Goal: Transaction & Acquisition: Book appointment/travel/reservation

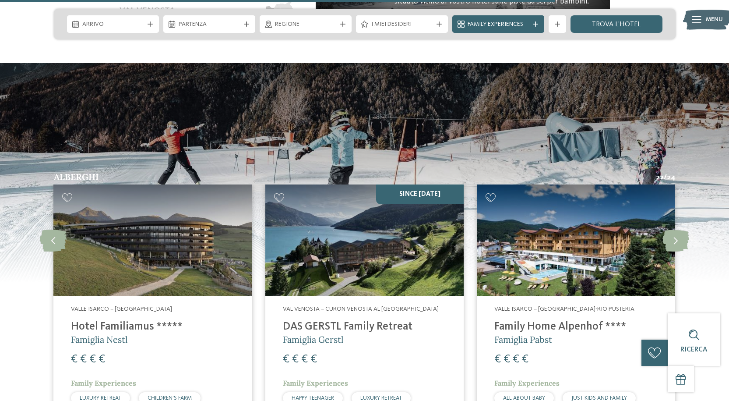
scroll to position [1927, 0]
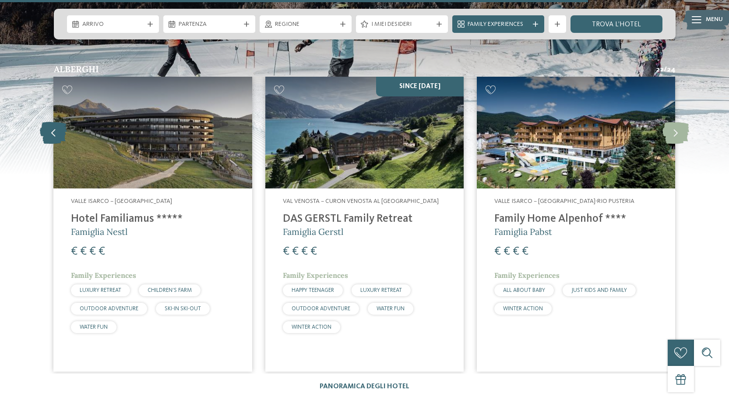
click at [48, 121] on icon at bounding box center [53, 132] width 27 height 22
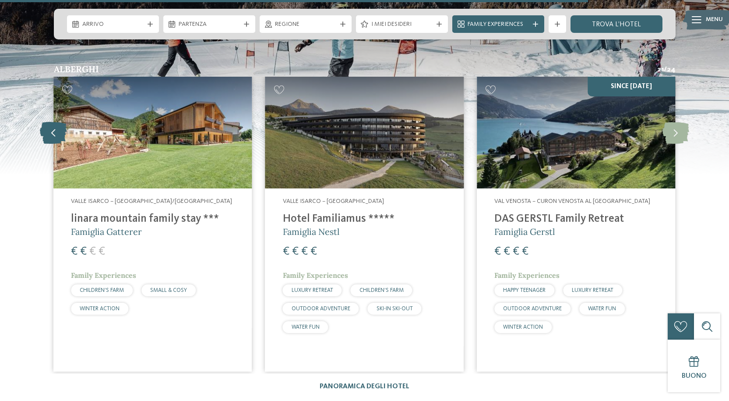
click at [48, 121] on icon at bounding box center [53, 132] width 27 height 22
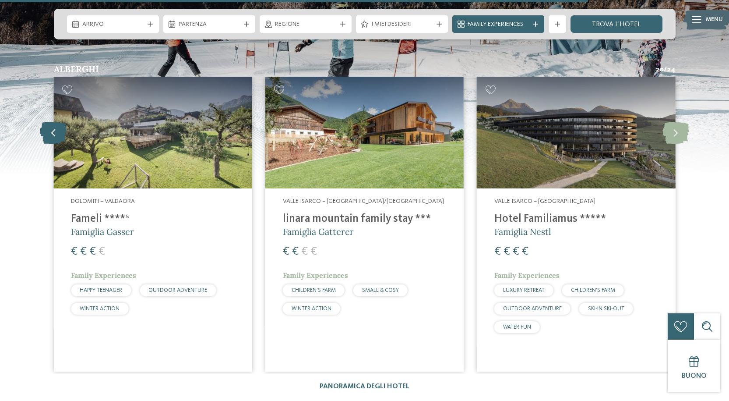
click at [48, 121] on icon at bounding box center [53, 132] width 27 height 22
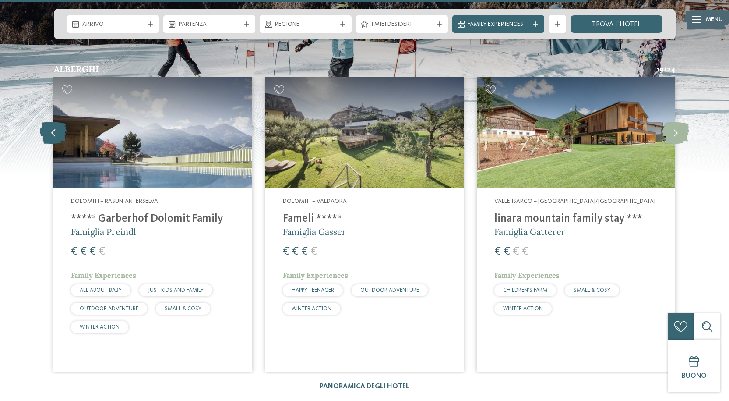
click at [48, 121] on icon at bounding box center [53, 132] width 27 height 22
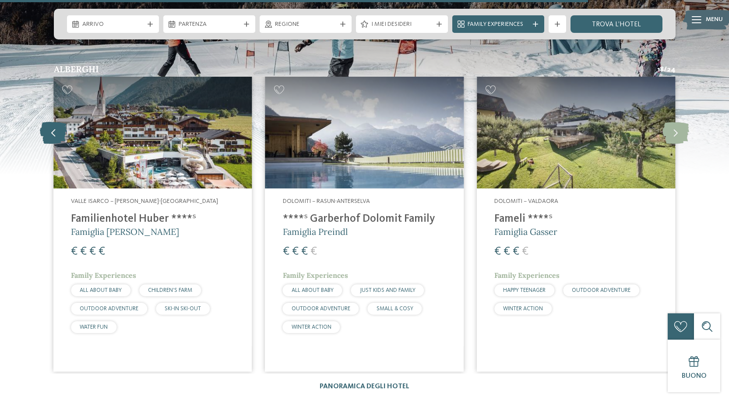
click at [48, 121] on icon at bounding box center [53, 132] width 27 height 22
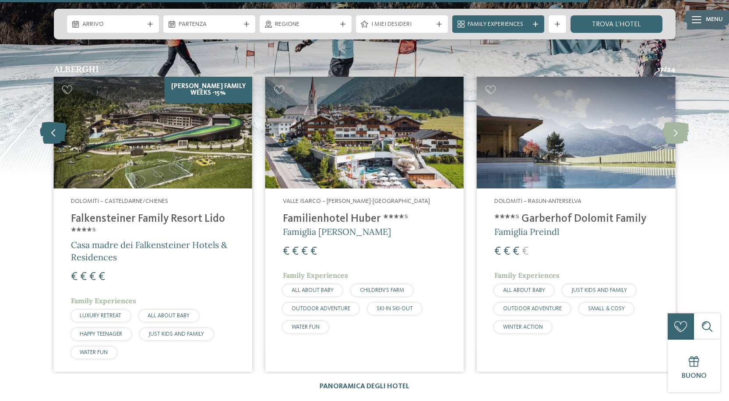
click at [48, 121] on icon at bounding box center [53, 132] width 27 height 22
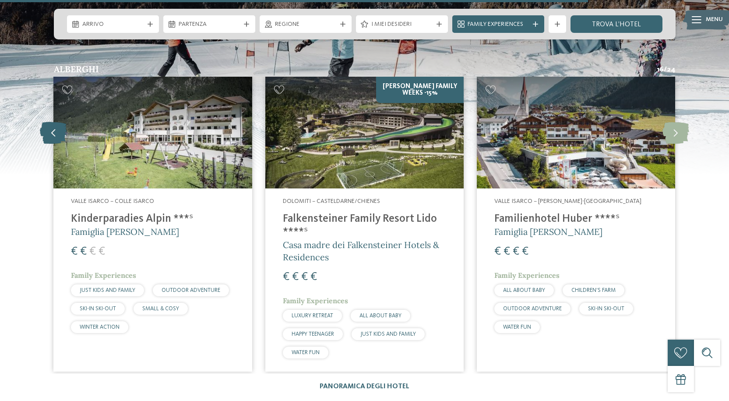
click at [49, 121] on icon at bounding box center [53, 132] width 27 height 22
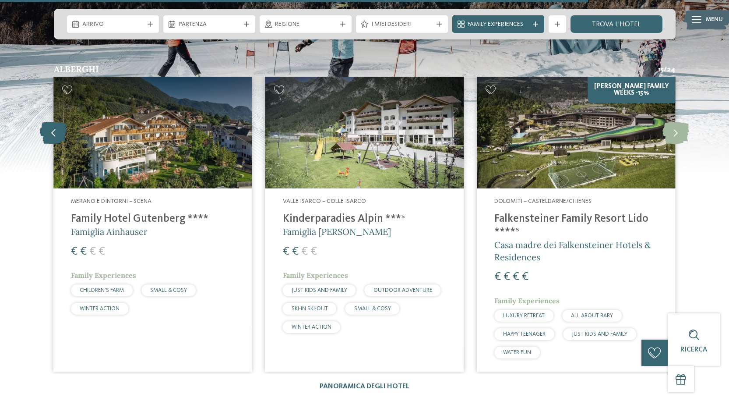
click at [49, 121] on icon at bounding box center [53, 132] width 27 height 22
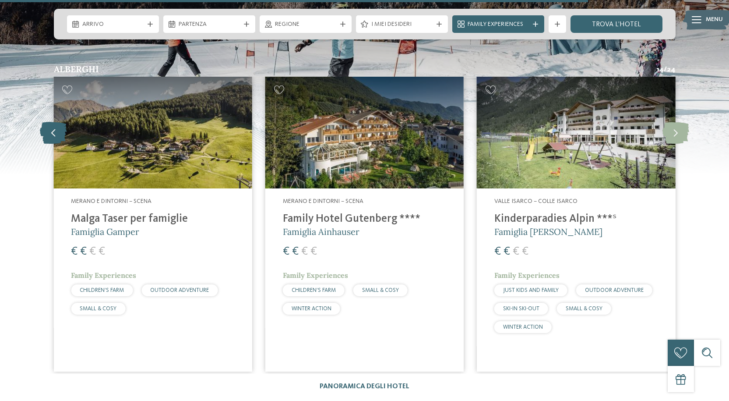
click at [49, 121] on icon at bounding box center [53, 132] width 27 height 22
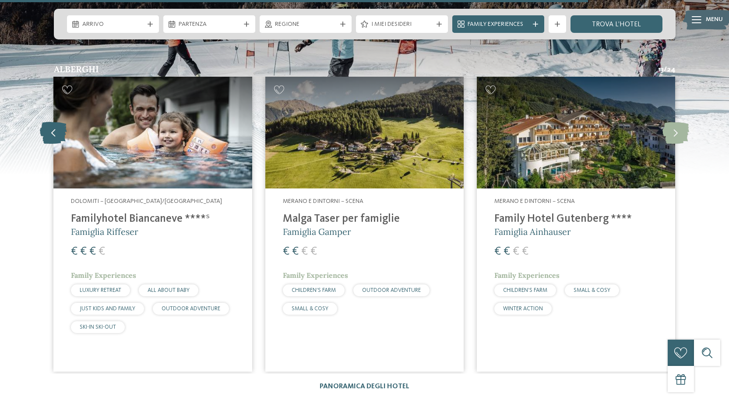
click at [49, 121] on icon at bounding box center [53, 132] width 27 height 22
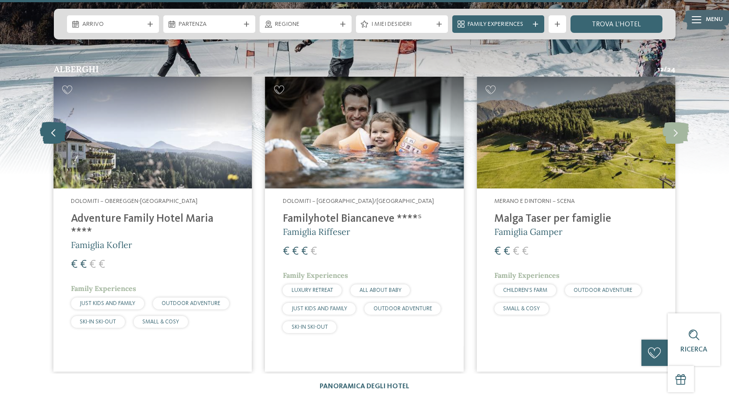
click at [49, 123] on icon at bounding box center [53, 132] width 27 height 22
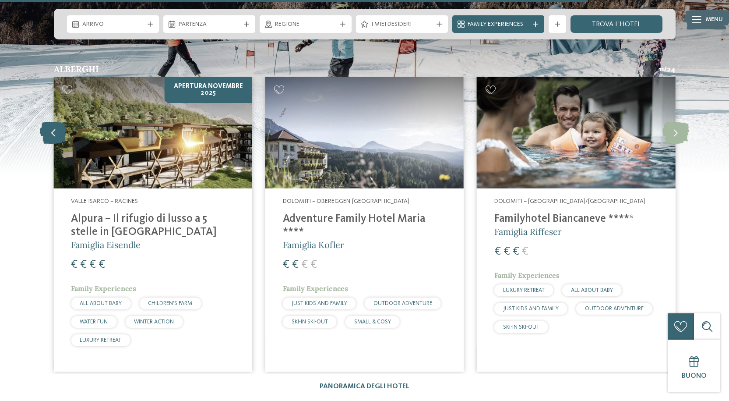
click at [49, 123] on icon at bounding box center [53, 132] width 27 height 22
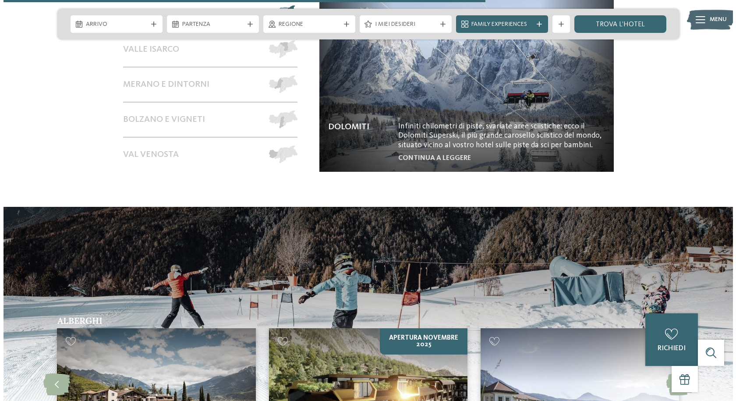
scroll to position [1576, 0]
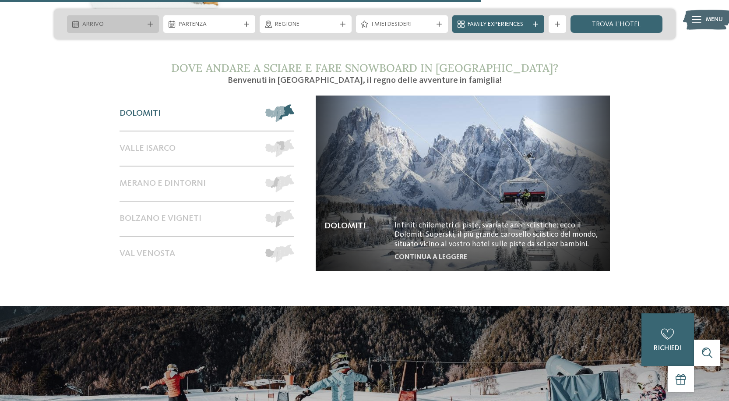
click at [152, 25] on div at bounding box center [150, 23] width 9 height 5
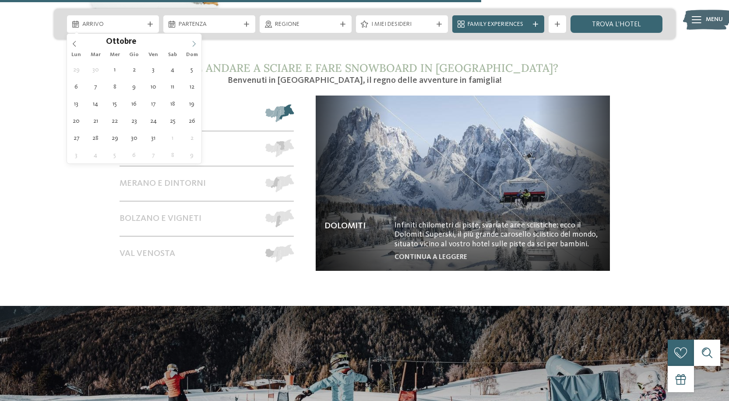
click at [194, 44] on icon at bounding box center [194, 44] width 6 height 6
type input "****"
click at [194, 44] on icon at bounding box center [194, 44] width 6 height 6
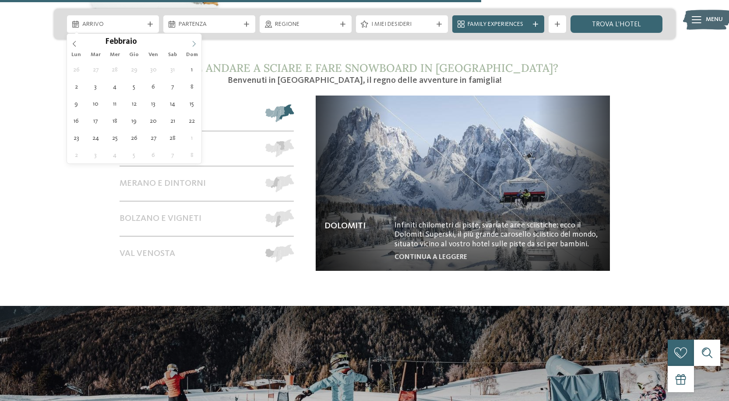
click at [194, 44] on icon at bounding box center [194, 44] width 6 height 6
click at [75, 46] on icon at bounding box center [74, 44] width 3 height 6
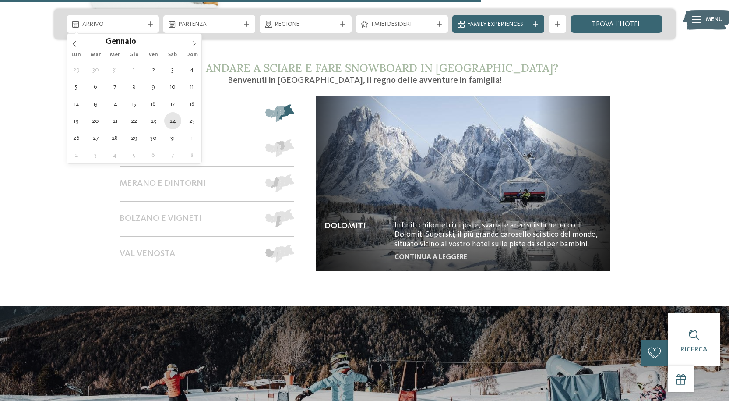
type div "24.01.2026"
type input "****"
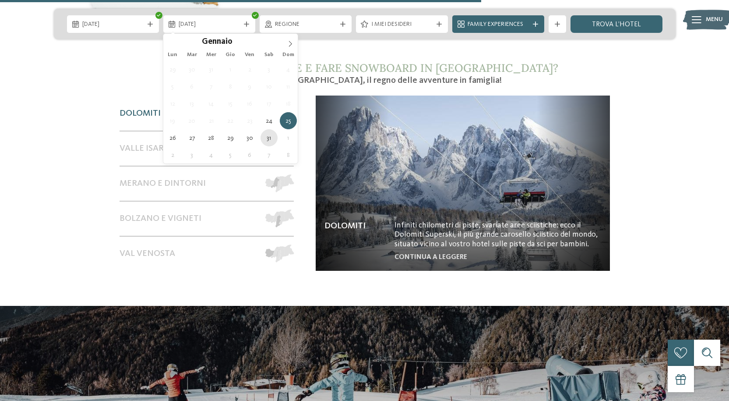
type div "31.01.2026"
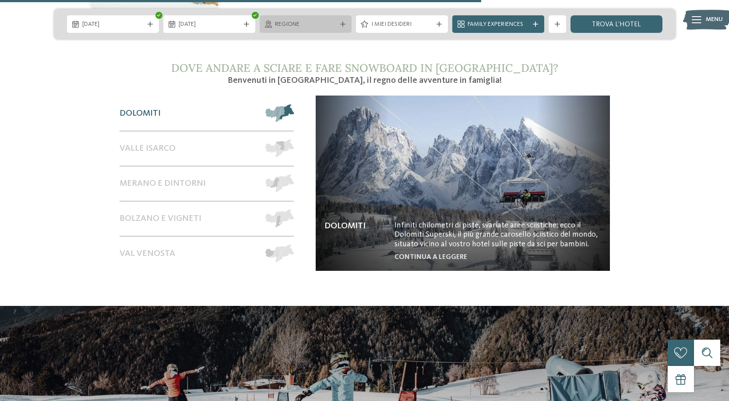
click at [321, 25] on span "Regione" at bounding box center [305, 24] width 61 height 9
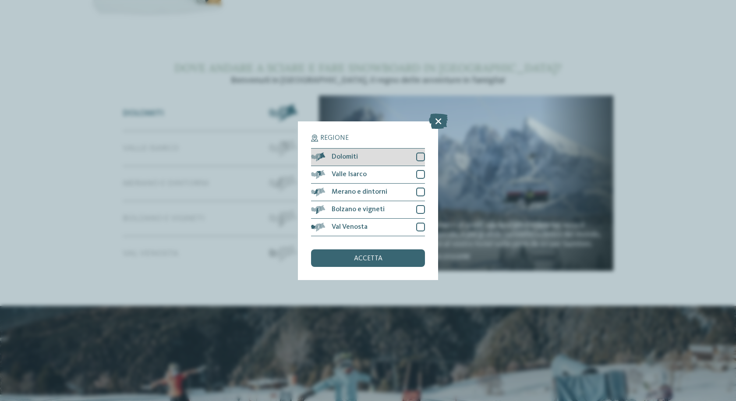
click at [422, 153] on div at bounding box center [420, 156] width 9 height 9
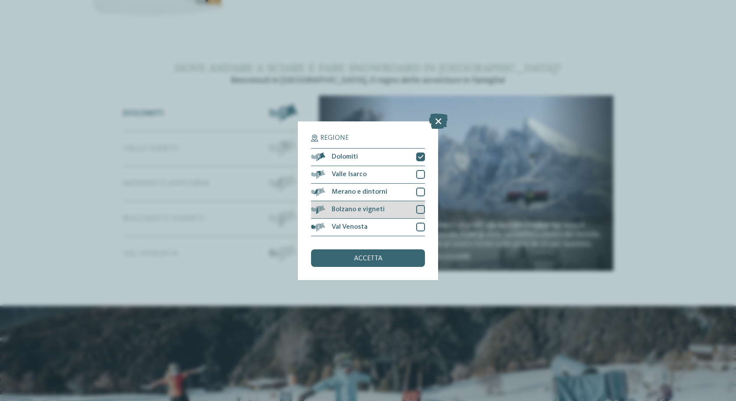
drag, startPoint x: 423, startPoint y: 204, endPoint x: 421, endPoint y: 210, distance: 6.7
click at [422, 204] on div "Bolzano e vigneti" at bounding box center [368, 210] width 114 height 18
drag, startPoint x: 423, startPoint y: 231, endPoint x: 427, endPoint y: 208, distance: 23.5
click at [423, 231] on div at bounding box center [420, 226] width 9 height 9
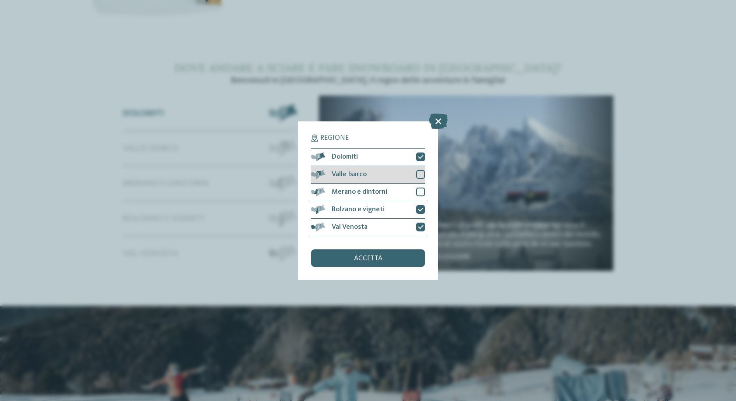
drag, startPoint x: 419, startPoint y: 190, endPoint x: 420, endPoint y: 181, distance: 9.2
click at [419, 190] on div at bounding box center [420, 191] width 9 height 9
click at [420, 172] on div at bounding box center [420, 174] width 9 height 9
click at [392, 261] on div "accetta" at bounding box center [368, 258] width 114 height 18
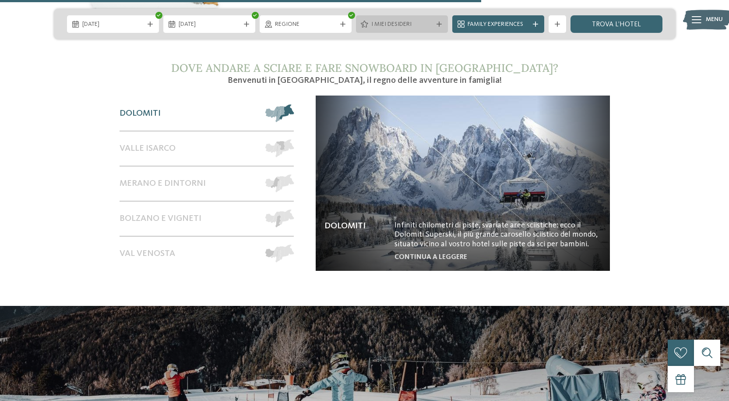
click at [400, 21] on span "I miei desideri" at bounding box center [401, 24] width 61 height 9
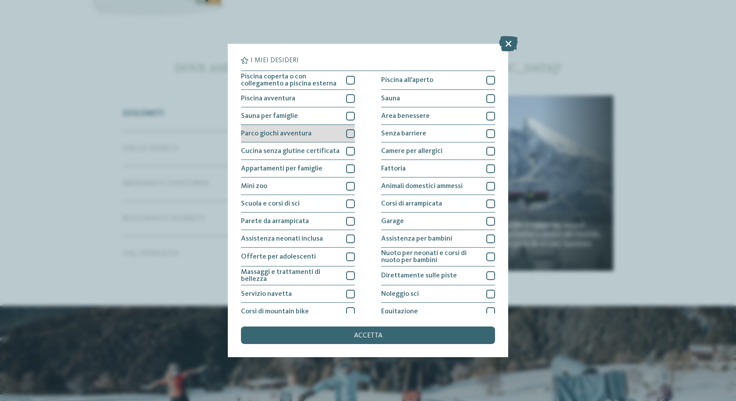
click at [351, 133] on div at bounding box center [350, 133] width 9 height 9
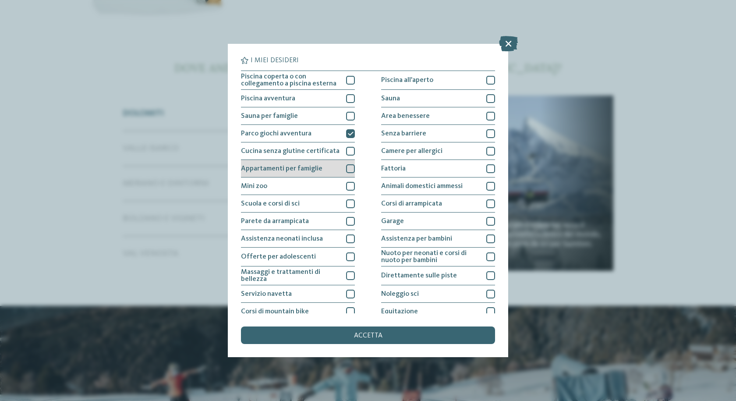
click at [349, 169] on div at bounding box center [350, 168] width 9 height 9
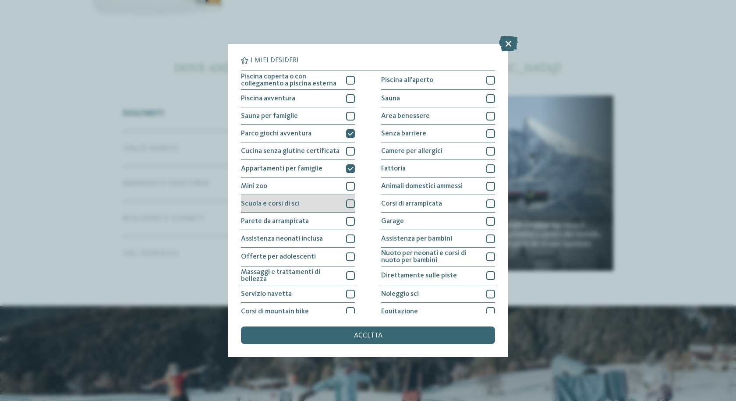
click at [346, 205] on div at bounding box center [350, 203] width 9 height 9
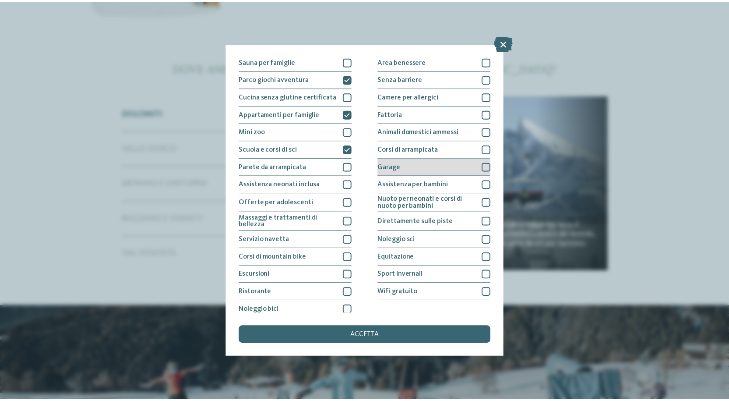
scroll to position [60, 0]
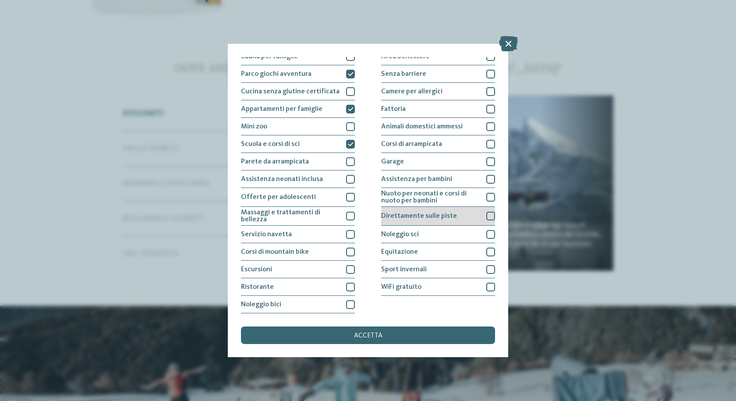
click at [486, 215] on div at bounding box center [490, 215] width 9 height 9
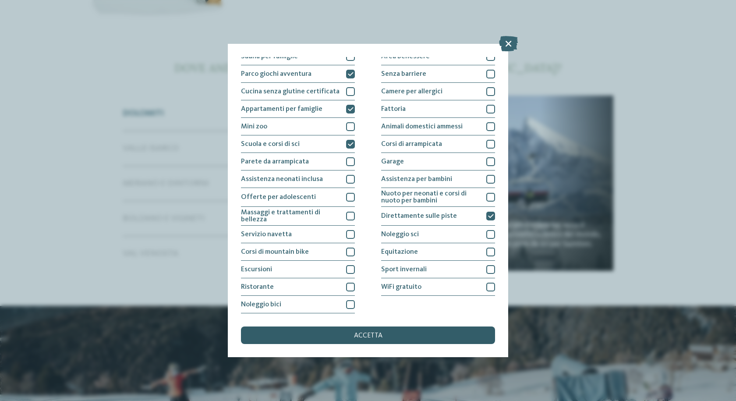
click at [425, 334] on div "accetta" at bounding box center [368, 335] width 254 height 18
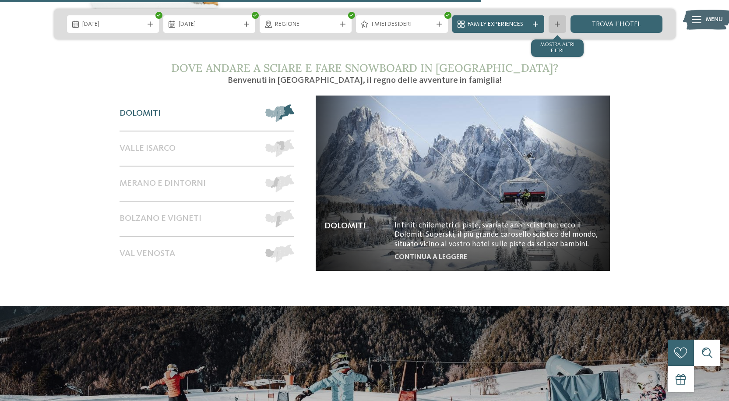
click at [557, 25] on icon at bounding box center [557, 23] width 5 height 5
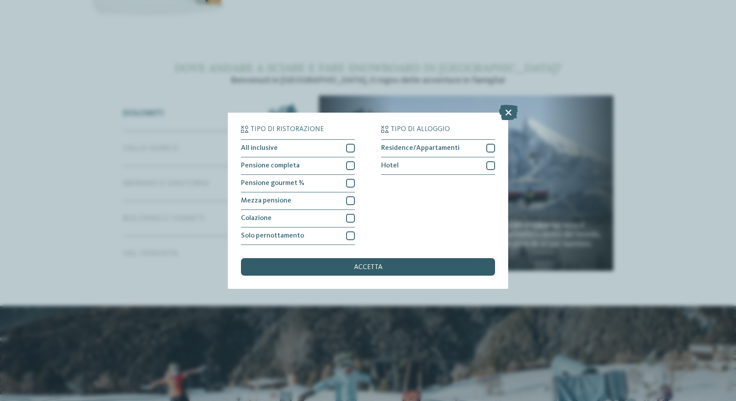
click at [398, 266] on div "accetta" at bounding box center [368, 267] width 254 height 18
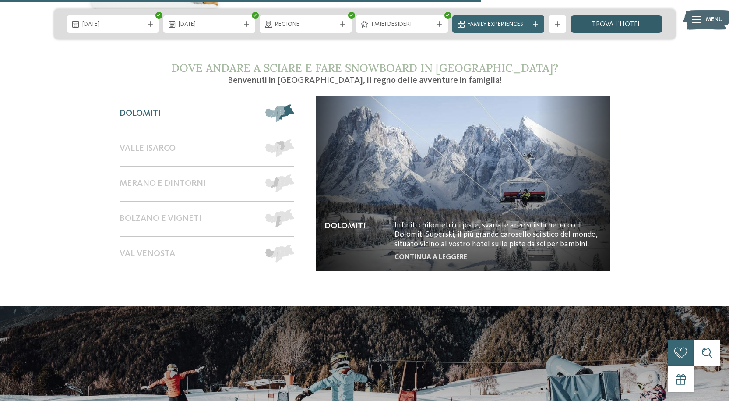
click at [624, 21] on link "trova l’hotel" at bounding box center [617, 24] width 92 height 18
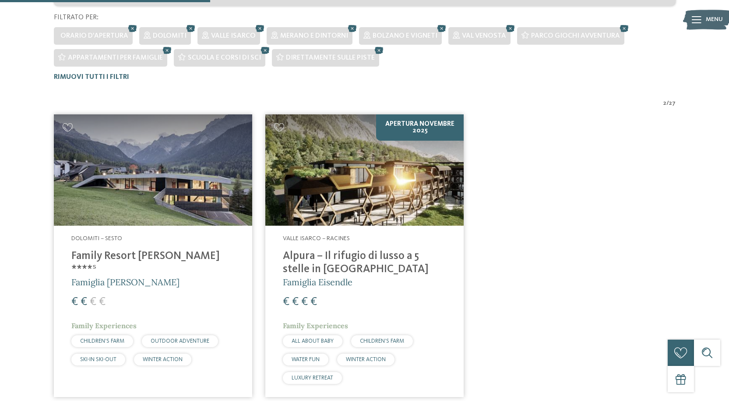
scroll to position [265, 0]
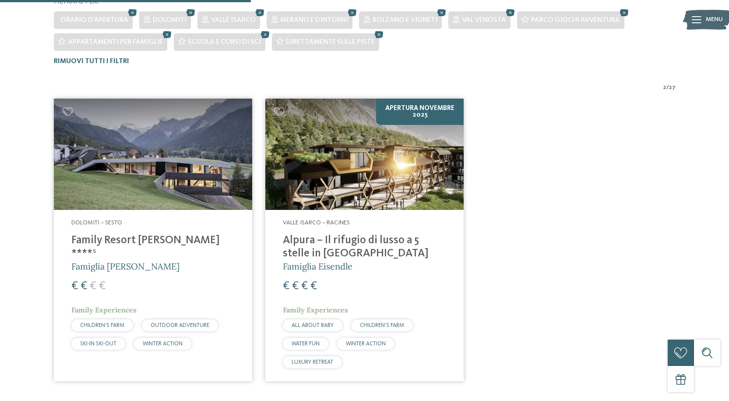
click at [130, 234] on h4 "Family Resort [PERSON_NAME] ****ˢ" at bounding box center [152, 247] width 163 height 26
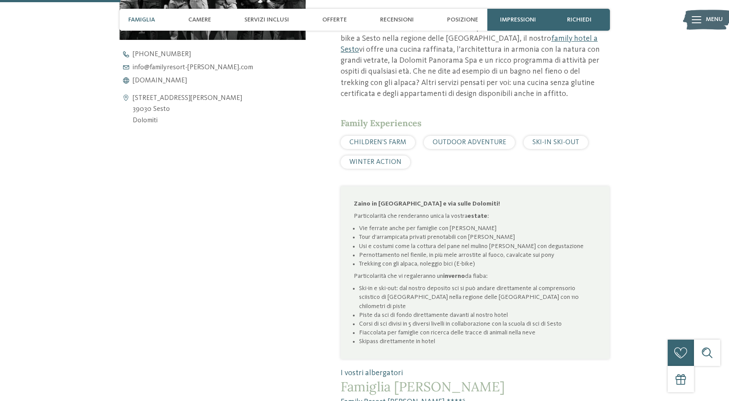
scroll to position [438, 0]
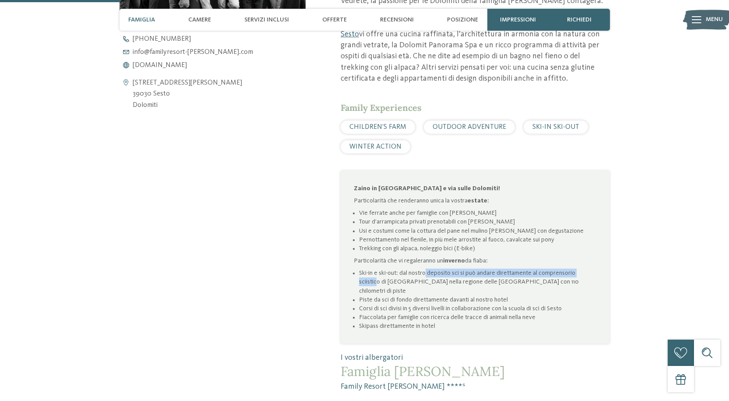
drag, startPoint x: 444, startPoint y: 253, endPoint x: 603, endPoint y: 264, distance: 158.9
click at [594, 268] on li "Ski-in e ski-out: dal nostro deposito sci si può andare direttamente al compren…" at bounding box center [477, 281] width 237 height 26
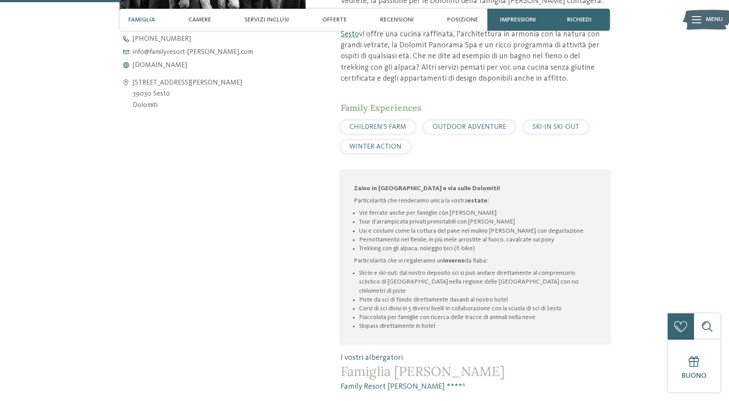
click at [444, 268] on li "Ski-in e ski-out: dal nostro deposito sci si può andare direttamente al compren…" at bounding box center [477, 281] width 237 height 26
drag, startPoint x: 382, startPoint y: 262, endPoint x: 540, endPoint y: 265, distance: 158.1
click at [534, 268] on li "Ski-in e ski-out: dal nostro deposito sci si può andare direttamente al compren…" at bounding box center [477, 281] width 237 height 26
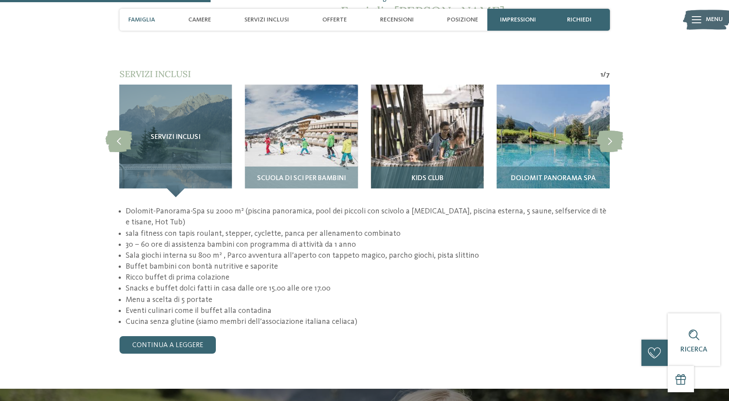
scroll to position [744, 0]
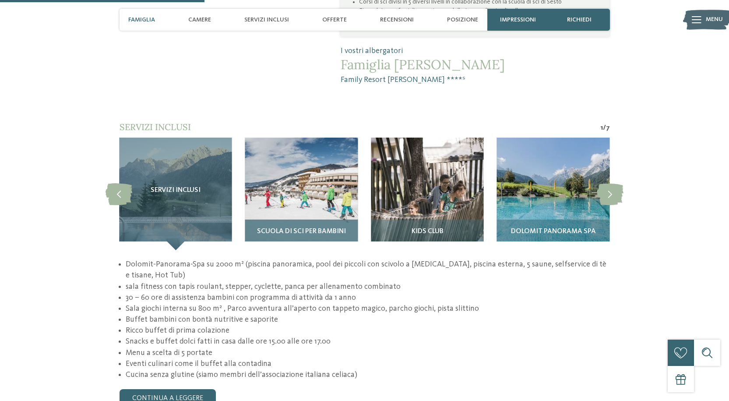
click at [316, 175] on img at bounding box center [301, 193] width 113 height 113
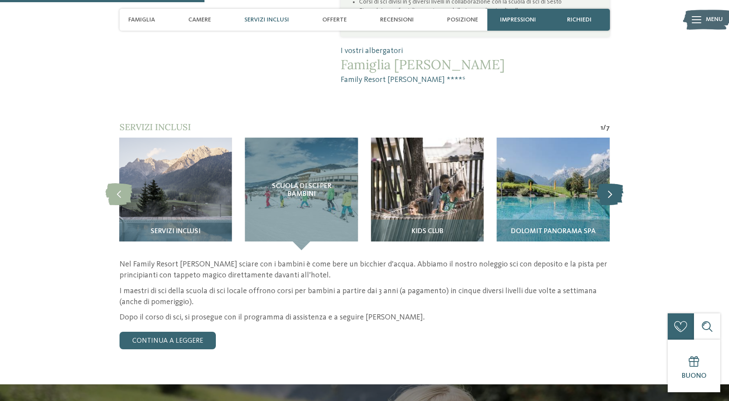
click at [608, 183] on icon at bounding box center [610, 194] width 27 height 22
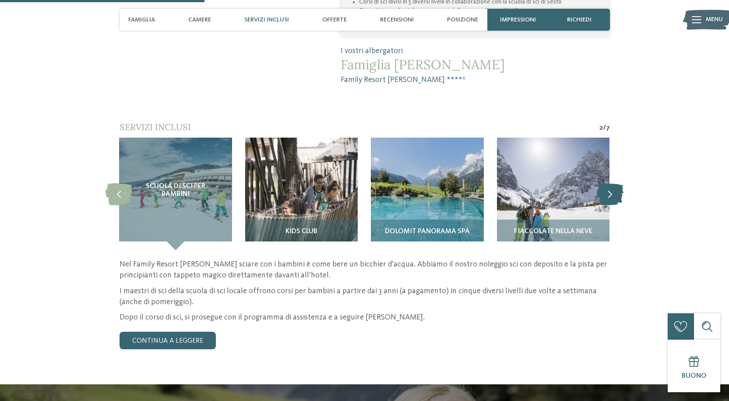
click at [608, 183] on icon at bounding box center [610, 194] width 27 height 22
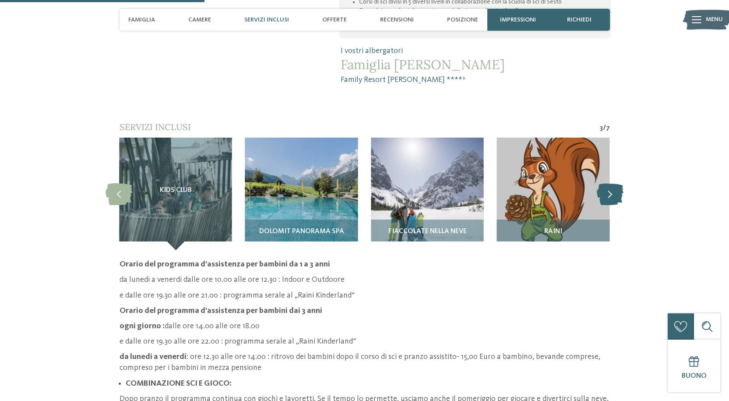
click at [608, 183] on icon at bounding box center [610, 194] width 27 height 22
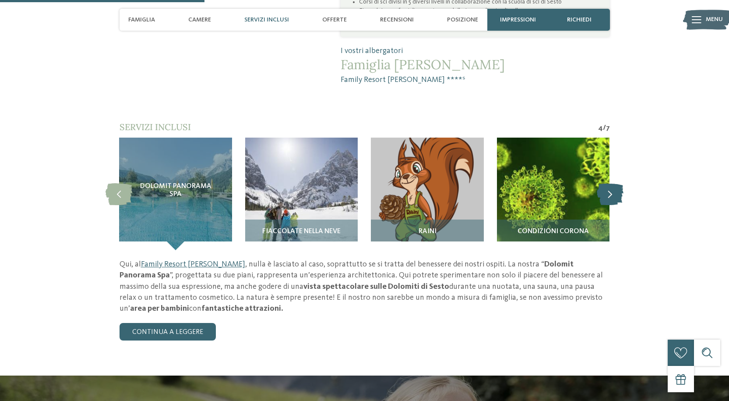
click at [608, 183] on icon at bounding box center [610, 194] width 27 height 22
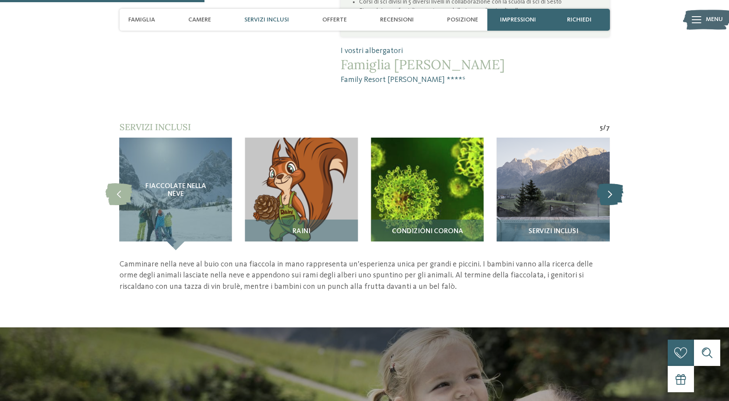
click at [608, 183] on icon at bounding box center [610, 194] width 27 height 22
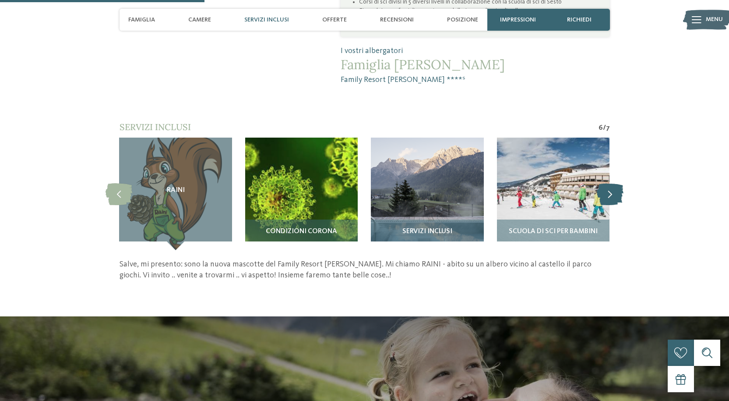
click at [608, 183] on icon at bounding box center [610, 194] width 27 height 22
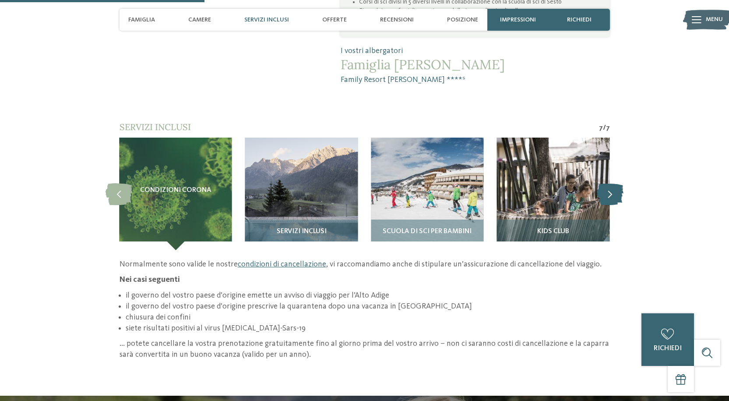
click at [608, 183] on icon at bounding box center [610, 194] width 27 height 22
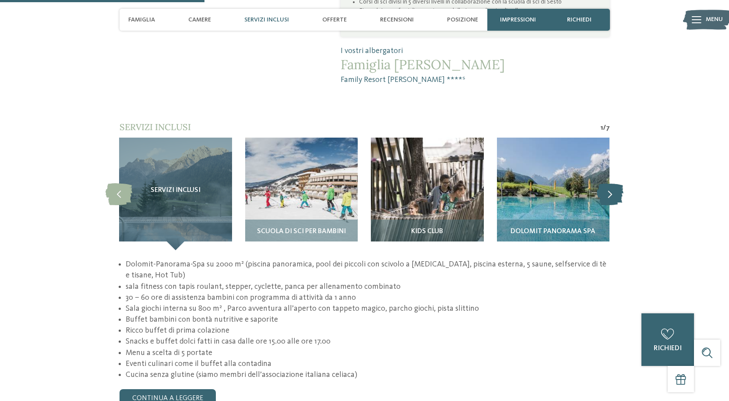
click at [608, 183] on icon at bounding box center [610, 194] width 27 height 22
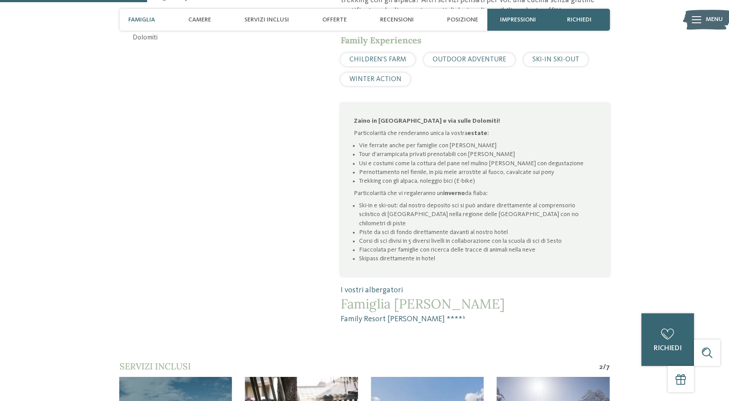
scroll to position [525, 0]
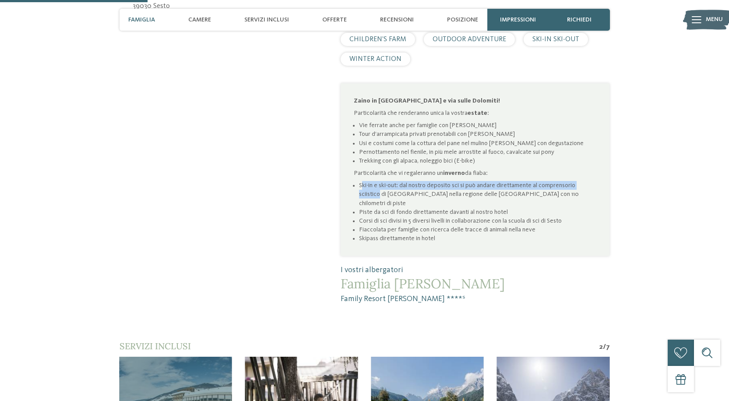
drag, startPoint x: 361, startPoint y: 166, endPoint x: 597, endPoint y: 165, distance: 236.0
click at [597, 165] on div "Zaino in spalla e via sulle Dolomiti! Particolarità che renderanno unica la vos…" at bounding box center [475, 169] width 269 height 173
click at [437, 181] on li "Ski-in e ski-out: dal nostro deposito sci si può andare direttamente al compren…" at bounding box center [477, 194] width 237 height 26
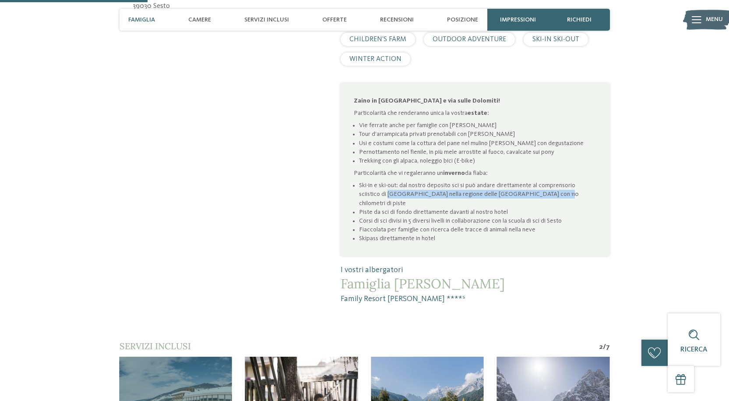
drag, startPoint x: 366, startPoint y: 171, endPoint x: 528, endPoint y: 172, distance: 162.0
click at [528, 181] on li "Ski-in e ski-out: dal nostro deposito sci si può andare direttamente al compren…" at bounding box center [477, 194] width 237 height 26
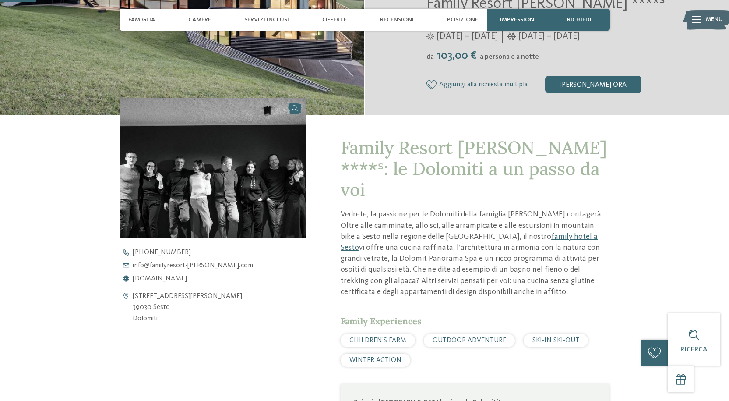
scroll to position [88, 0]
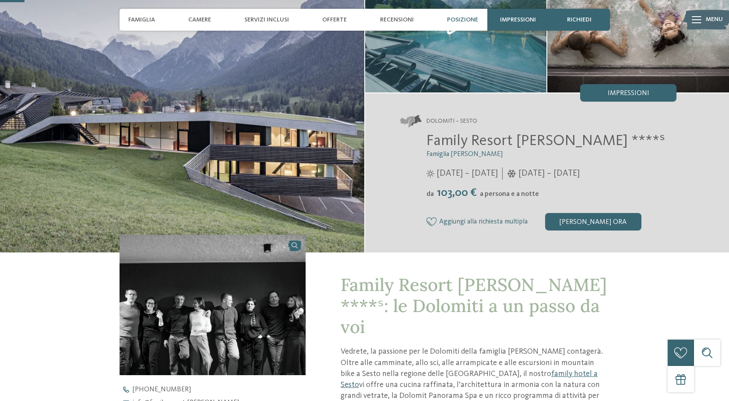
click at [467, 20] on span "Posizione" at bounding box center [462, 19] width 31 height 7
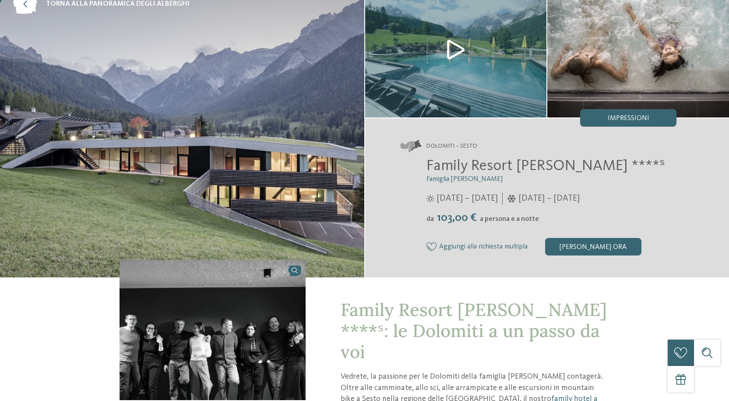
scroll to position [0, 0]
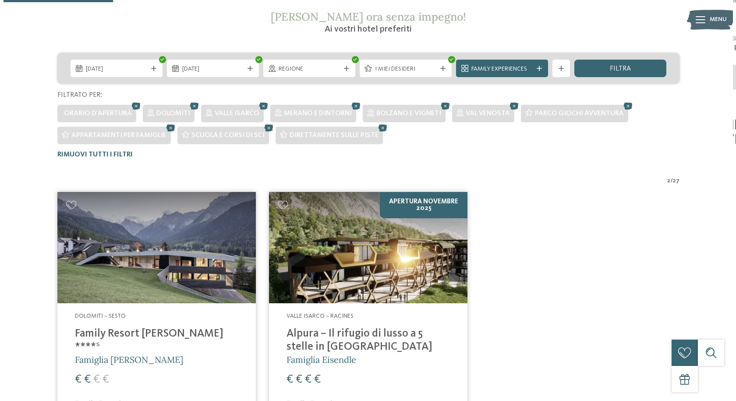
scroll to position [90, 0]
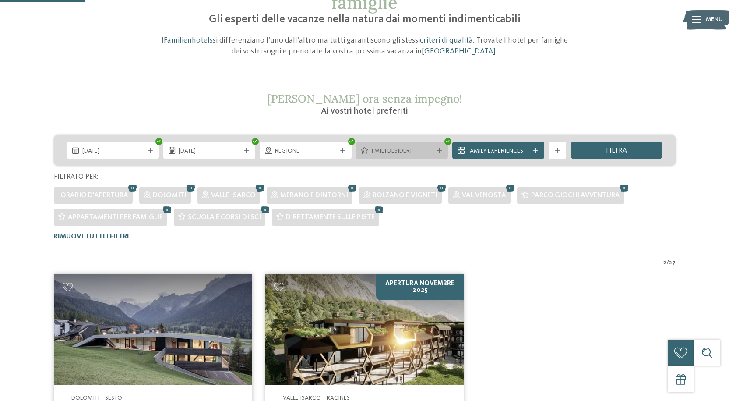
click at [442, 148] on div at bounding box center [439, 150] width 9 height 5
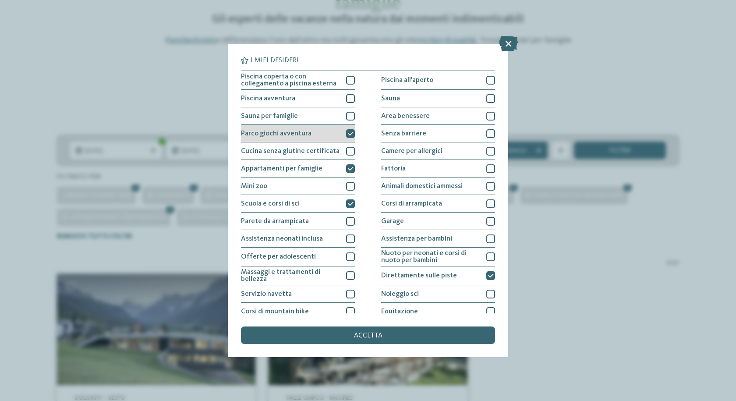
click at [351, 134] on icon at bounding box center [351, 133] width 6 height 5
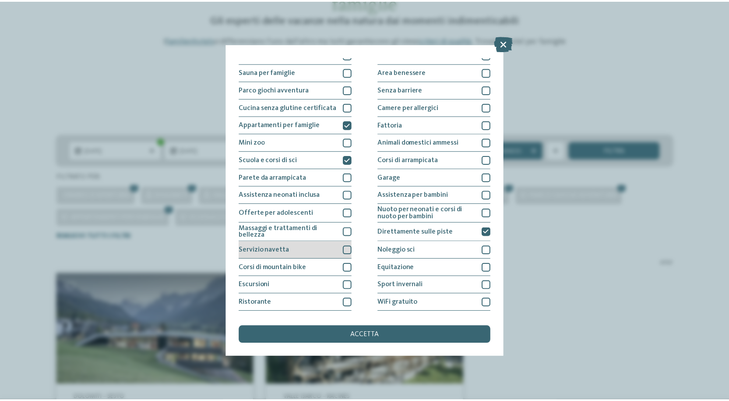
scroll to position [60, 0]
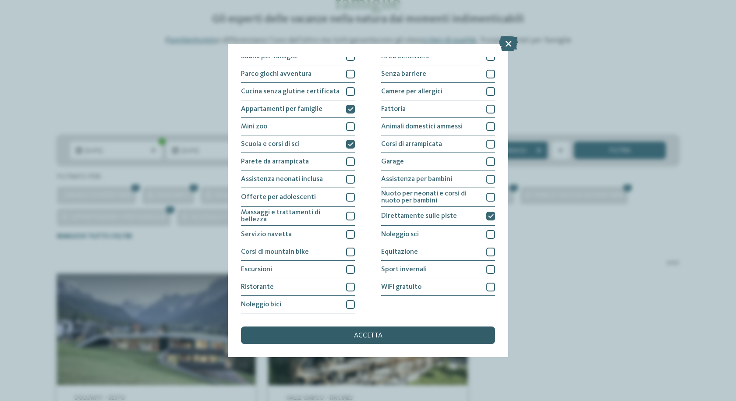
click at [364, 334] on span "accetta" at bounding box center [368, 335] width 28 height 7
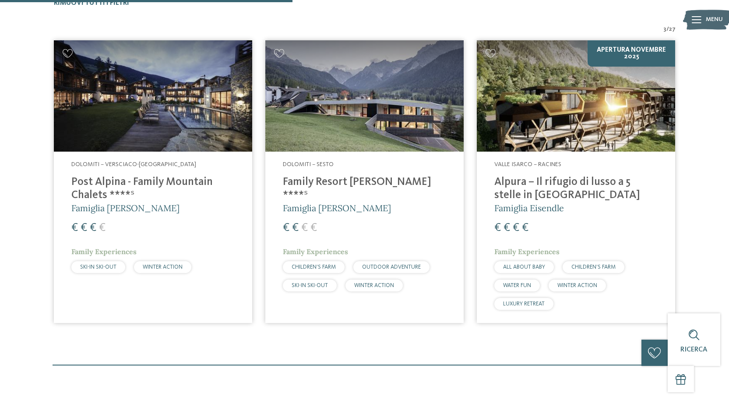
scroll to position [309, 0]
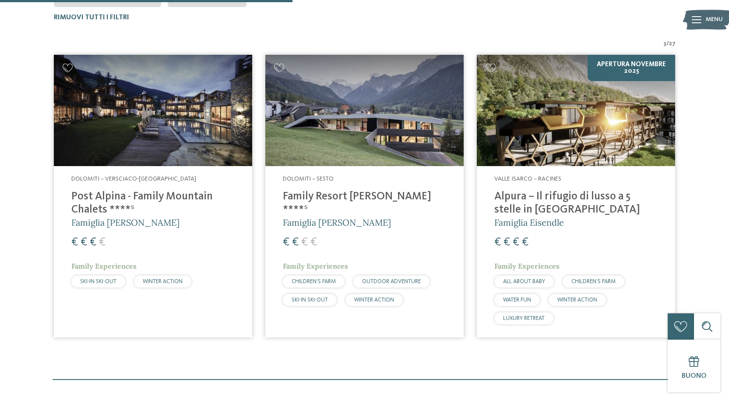
click at [77, 195] on h4 "Post Alpina - Family Mountain Chalets ****ˢ" at bounding box center [152, 203] width 163 height 26
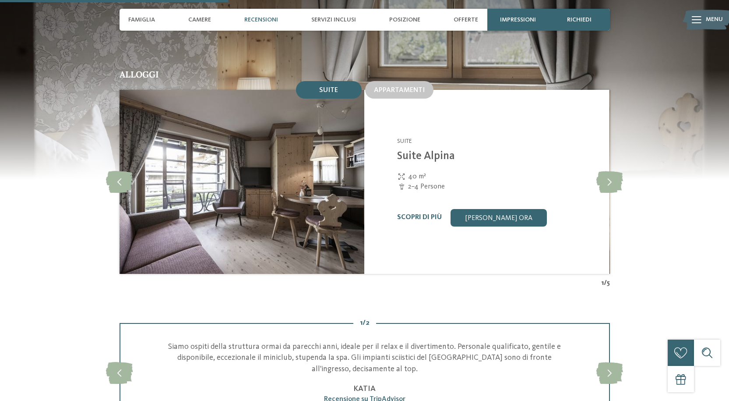
scroll to position [876, 0]
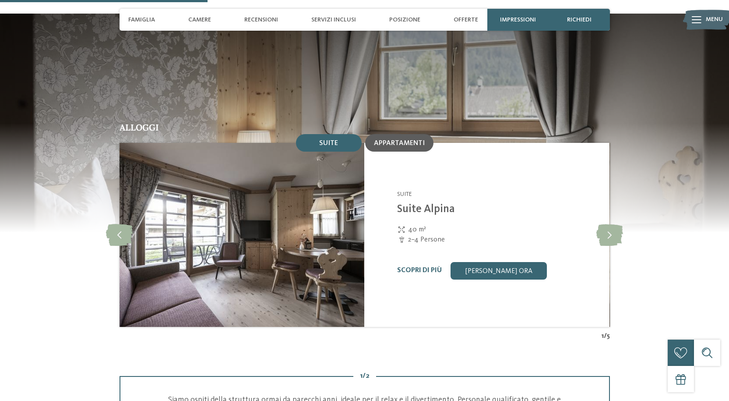
click at [394, 140] on span "Appartamenti" at bounding box center [399, 143] width 51 height 7
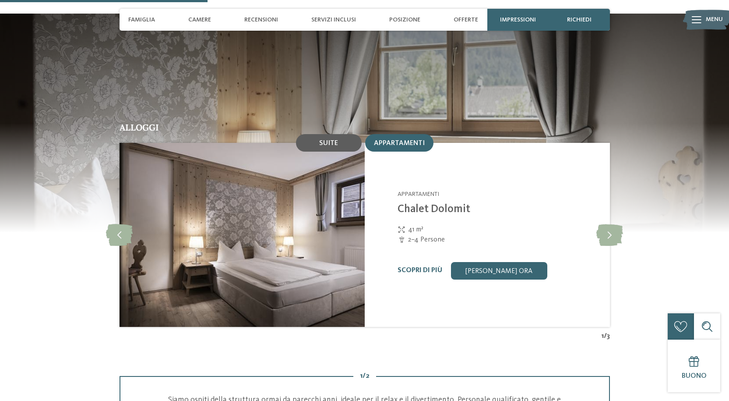
click at [314, 134] on div "Suite" at bounding box center [329, 143] width 66 height 18
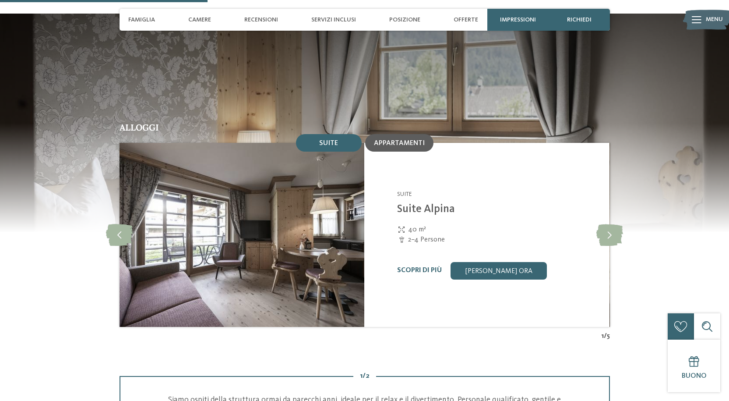
click at [416, 140] on span "Appartamenti" at bounding box center [399, 143] width 51 height 7
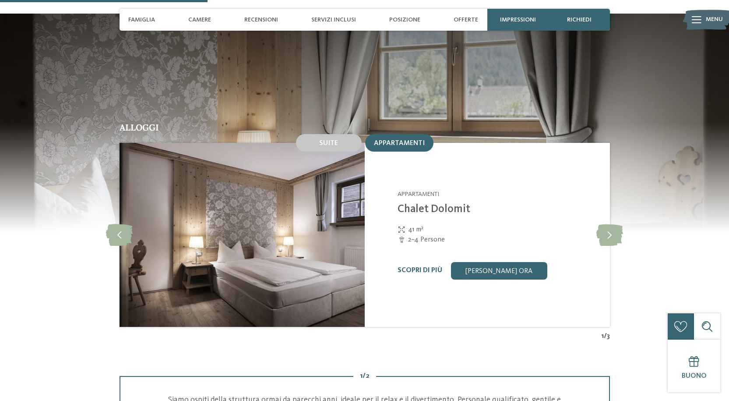
click at [339, 123] on h2 "Alloggi" at bounding box center [365, 127] width 490 height 9
click at [324, 134] on div "Suite" at bounding box center [329, 143] width 66 height 18
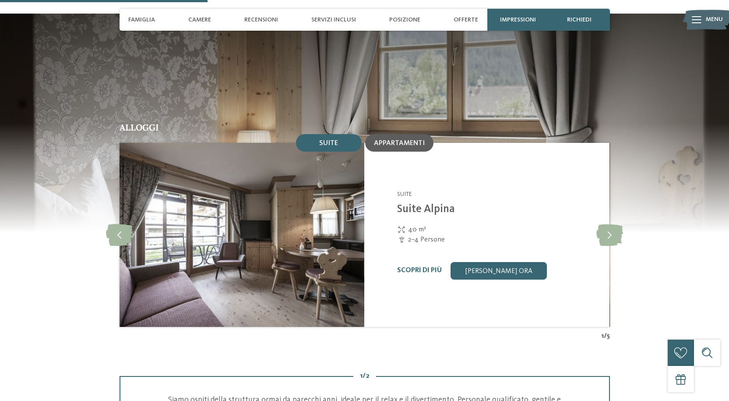
click at [368, 134] on div "Appartamenti" at bounding box center [399, 143] width 68 height 18
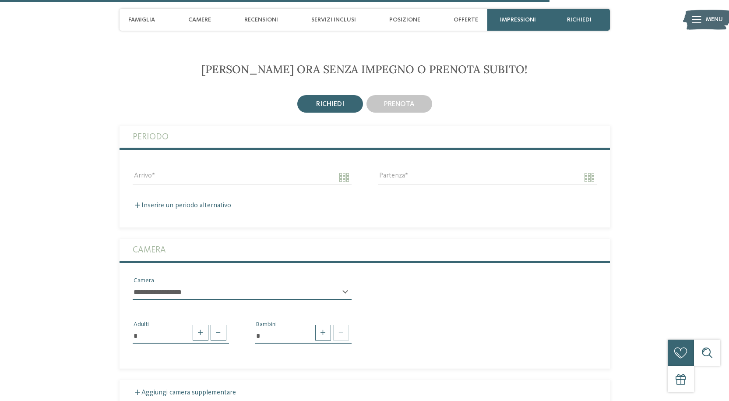
scroll to position [2321, 0]
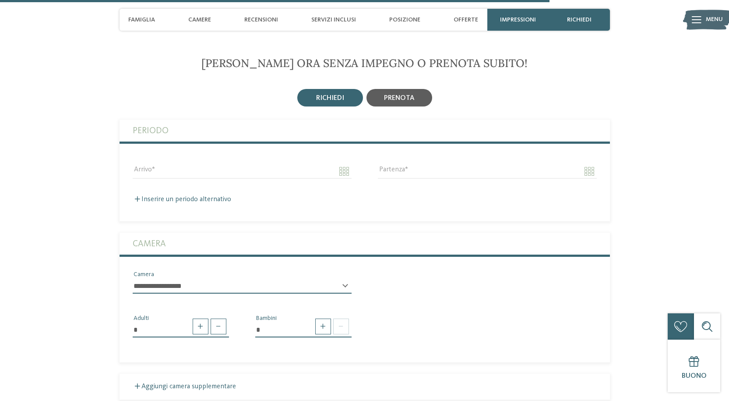
click at [401, 95] on span "prenota" at bounding box center [399, 98] width 31 height 7
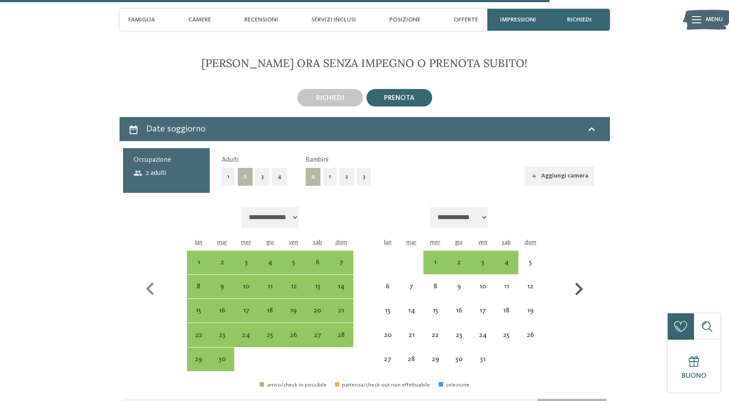
click at [580, 276] on icon "button" at bounding box center [578, 288] width 25 height 25
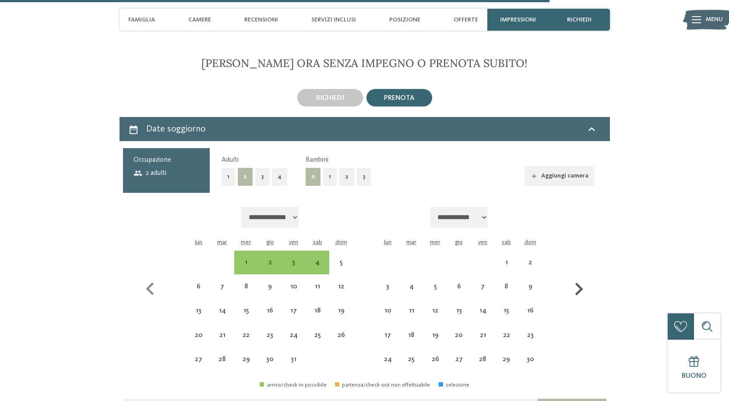
click at [580, 276] on icon "button" at bounding box center [578, 288] width 25 height 25
select select "**********"
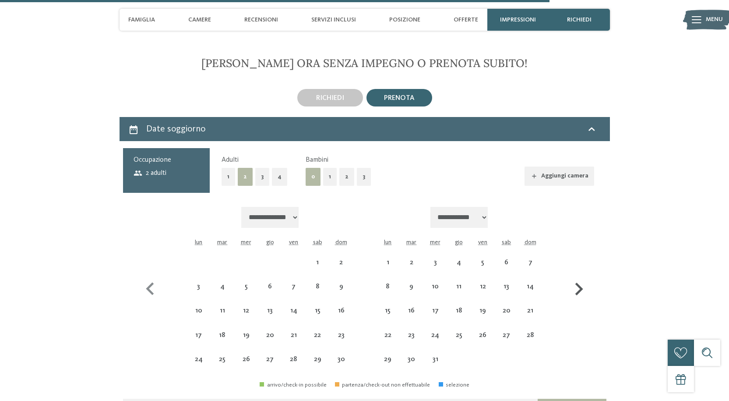
select select "**********"
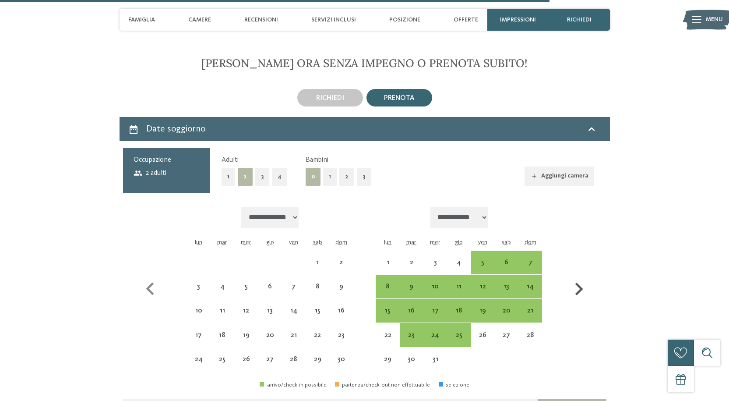
click at [580, 276] on icon "button" at bounding box center [578, 288] width 25 height 25
select select "**********"
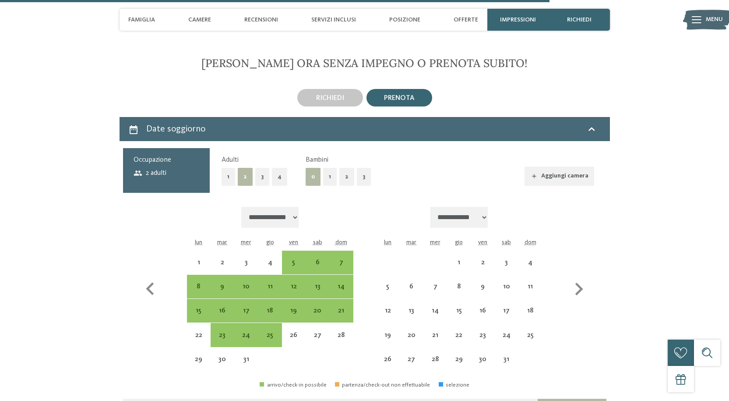
select select "**********"
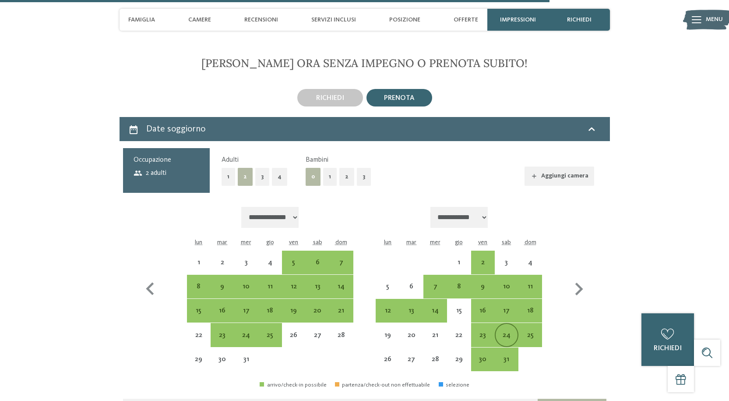
click at [513, 331] on div "24" at bounding box center [507, 342] width 22 height 22
select select "**********"
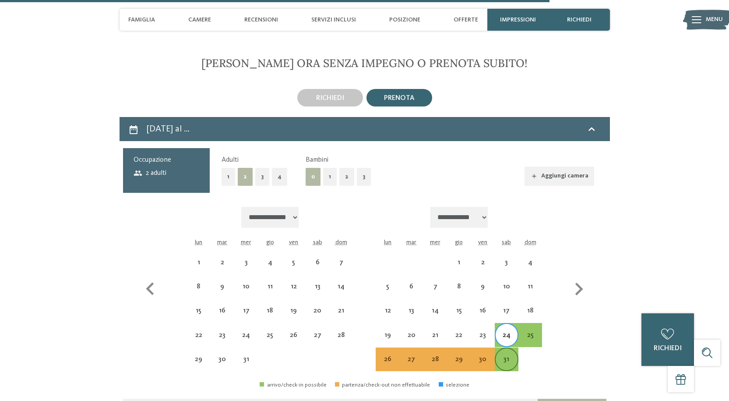
click at [508, 356] on div "31" at bounding box center [507, 367] width 22 height 22
select select "**********"
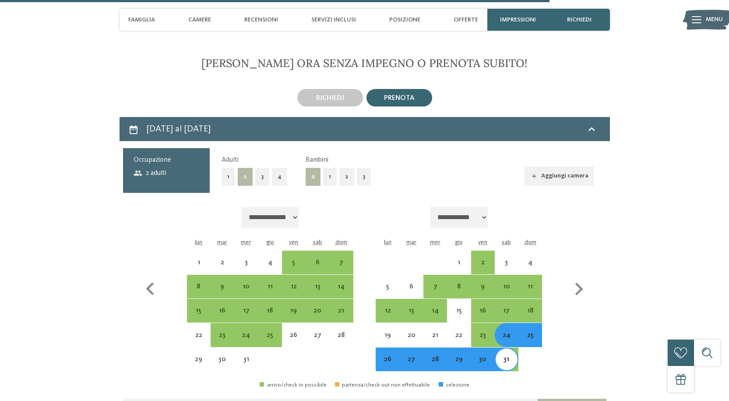
click at [340, 168] on button "2" at bounding box center [346, 177] width 15 height 18
select select "**********"
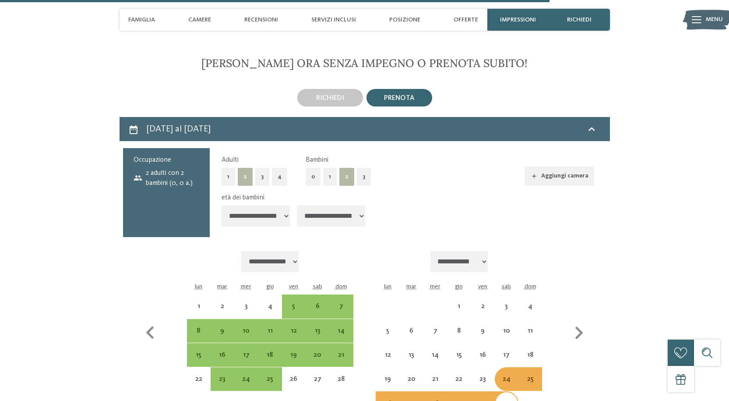
select select "**********"
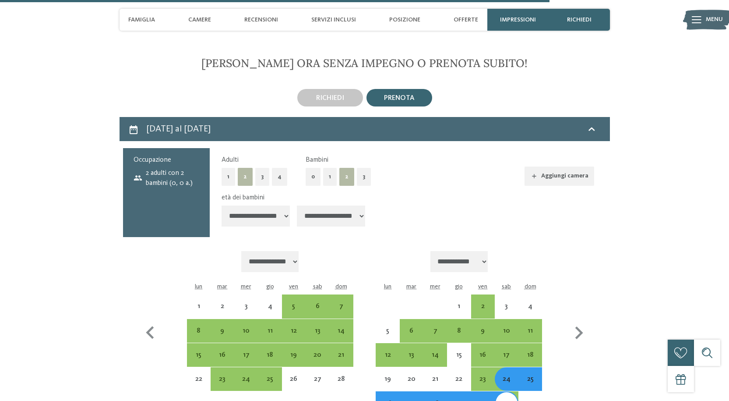
click at [285, 205] on select "**********" at bounding box center [256, 215] width 68 height 21
select select "*"
click at [222, 205] on select "**********" at bounding box center [256, 215] width 68 height 21
select select "**********"
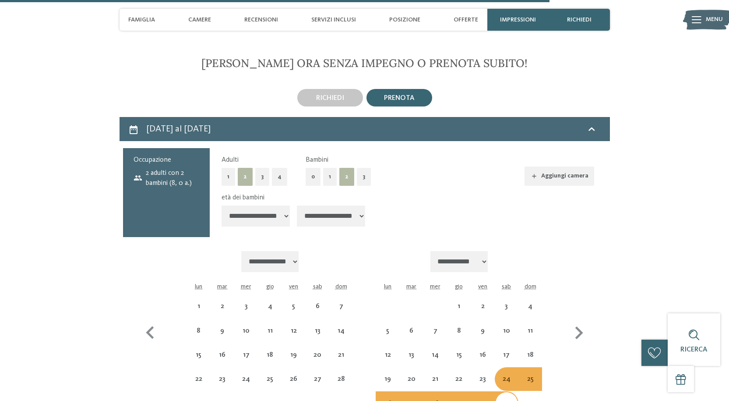
select select "**********"
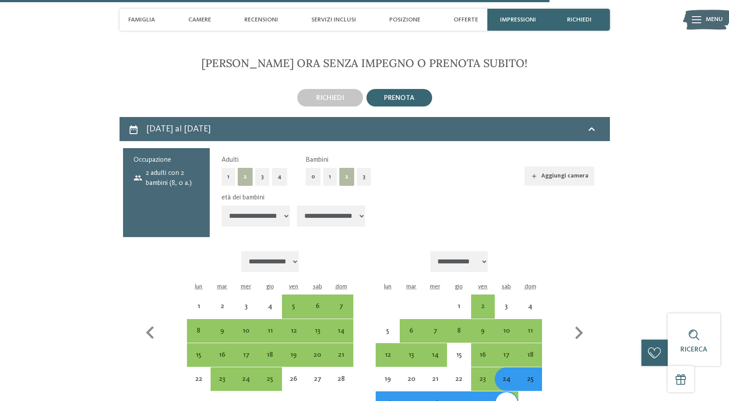
click at [356, 205] on select "**********" at bounding box center [331, 215] width 68 height 21
select select "*"
click at [298, 205] on select "**********" at bounding box center [331, 215] width 68 height 21
select select "**********"
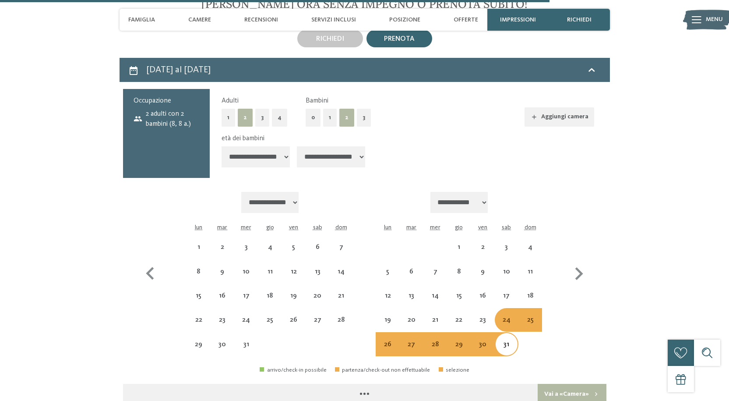
select select "**********"
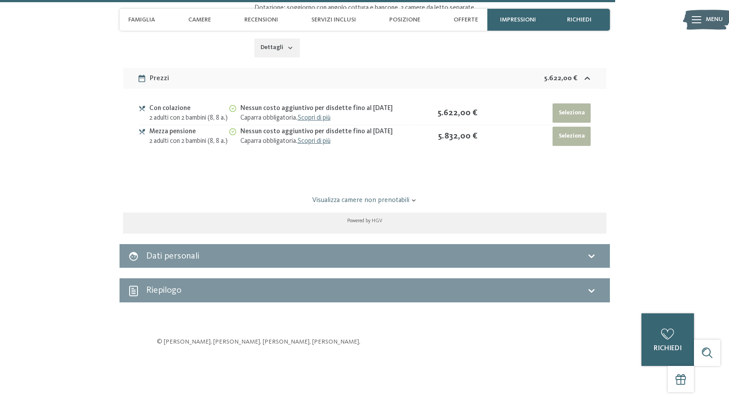
scroll to position [2934, 0]
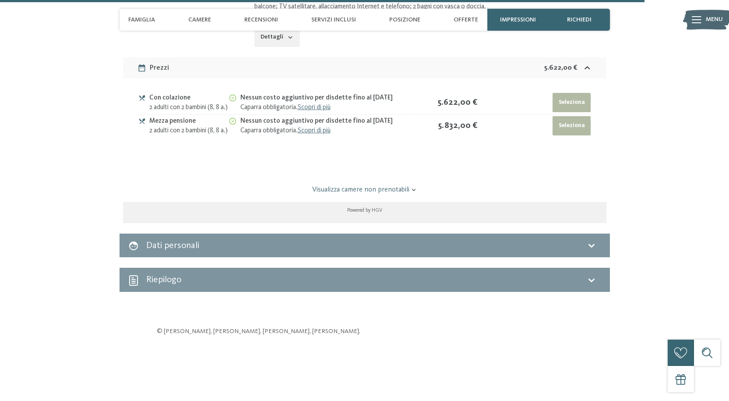
click at [594, 240] on icon at bounding box center [591, 245] width 11 height 11
click at [592, 240] on icon at bounding box center [591, 245] width 11 height 11
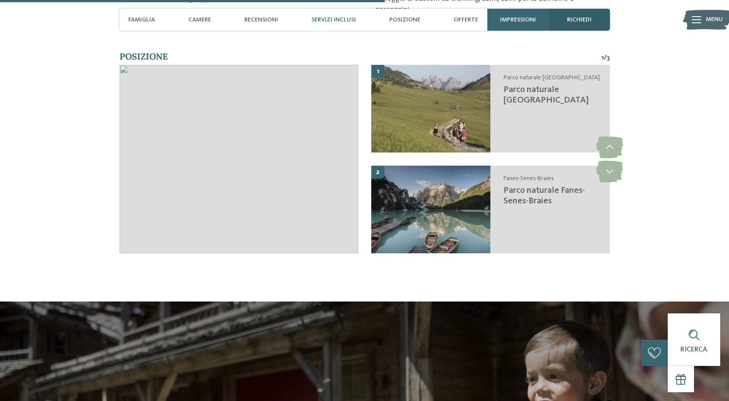
scroll to position [1708, 0]
